Goal: Communication & Community: Connect with others

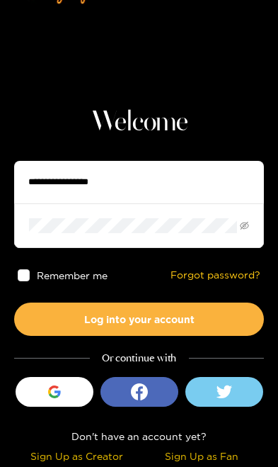
click at [47, 404] on div "button" at bounding box center [54, 391] width 27 height 27
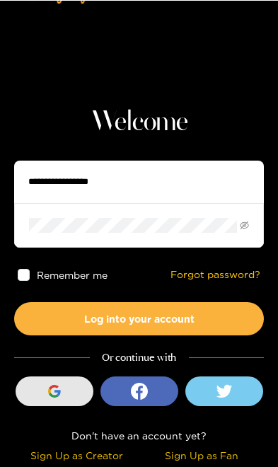
scroll to position [36, 0]
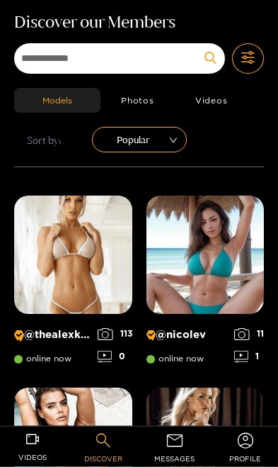
scroll to position [51, 0]
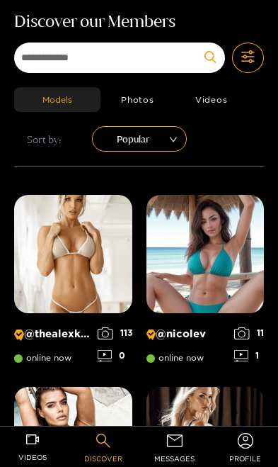
click at [178, 453] on span "messages" at bounding box center [174, 458] width 40 height 16
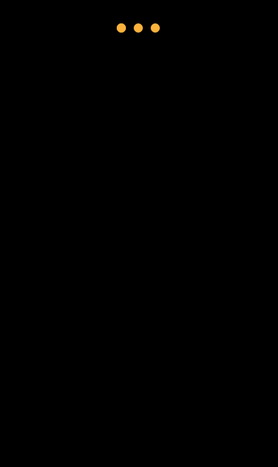
scroll to position [36, 0]
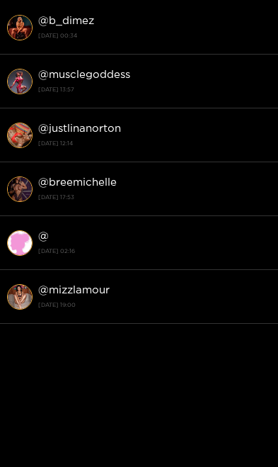
click at [194, 28] on div "@ b_dimez [DATE] 00:34" at bounding box center [154, 27] width 233 height 32
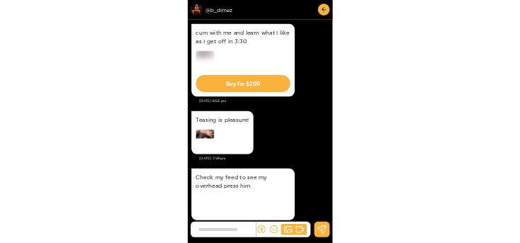
scroll to position [3345, 0]
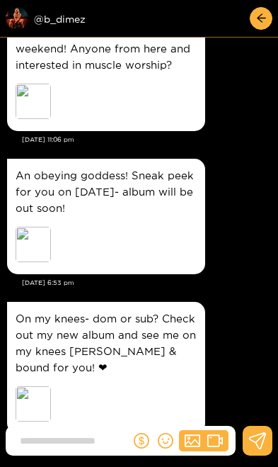
click at [64, 9] on div "Preview @ b_dimez" at bounding box center [85, 18] width 159 height 23
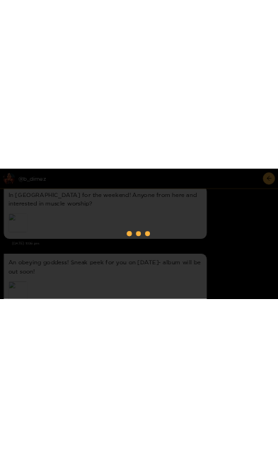
scroll to position [2889, 0]
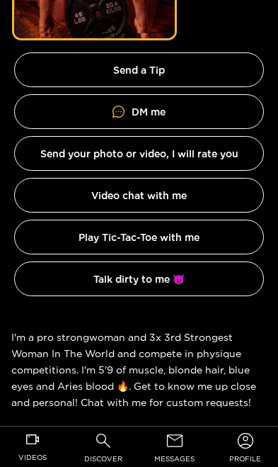
scroll to position [212, 0]
